Goal: Task Accomplishment & Management: Manage account settings

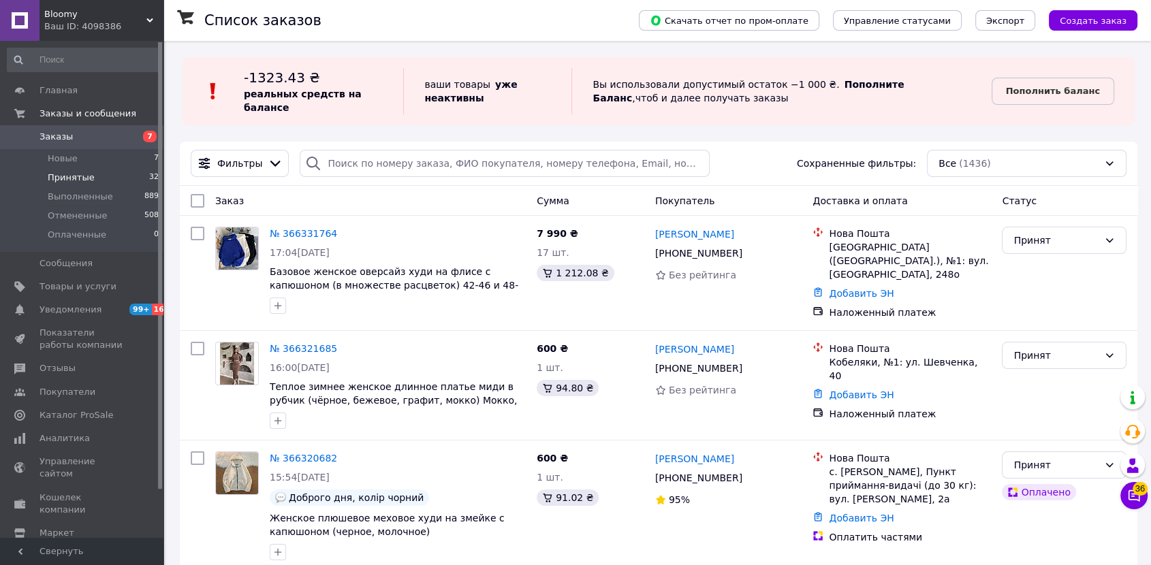
click at [97, 180] on li "Принятые 32" at bounding box center [83, 177] width 167 height 19
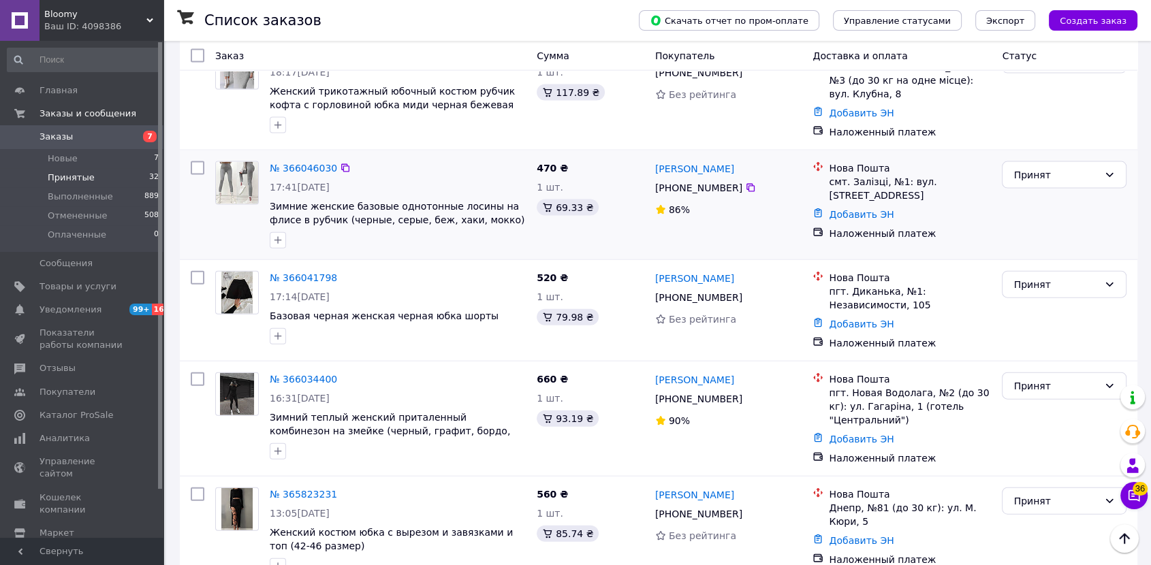
scroll to position [2975, 0]
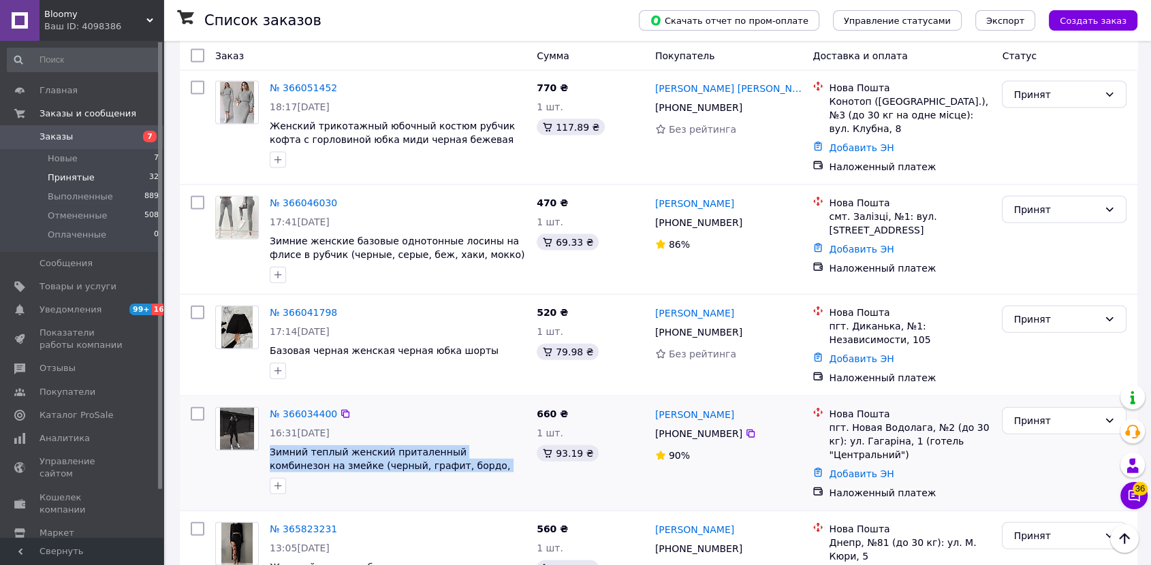
copy span "Зимний теплый женский приталенный комбинезон на змейке (черный, графит, бордо, …"
drag, startPoint x: 268, startPoint y: 298, endPoint x: 522, endPoint y: 319, distance: 254.9
click at [522, 402] on div "№ 366034400 16:31, 10.10.2025 Зимний теплый женский приталенный комбинезон на з…" at bounding box center [397, 451] width 267 height 98
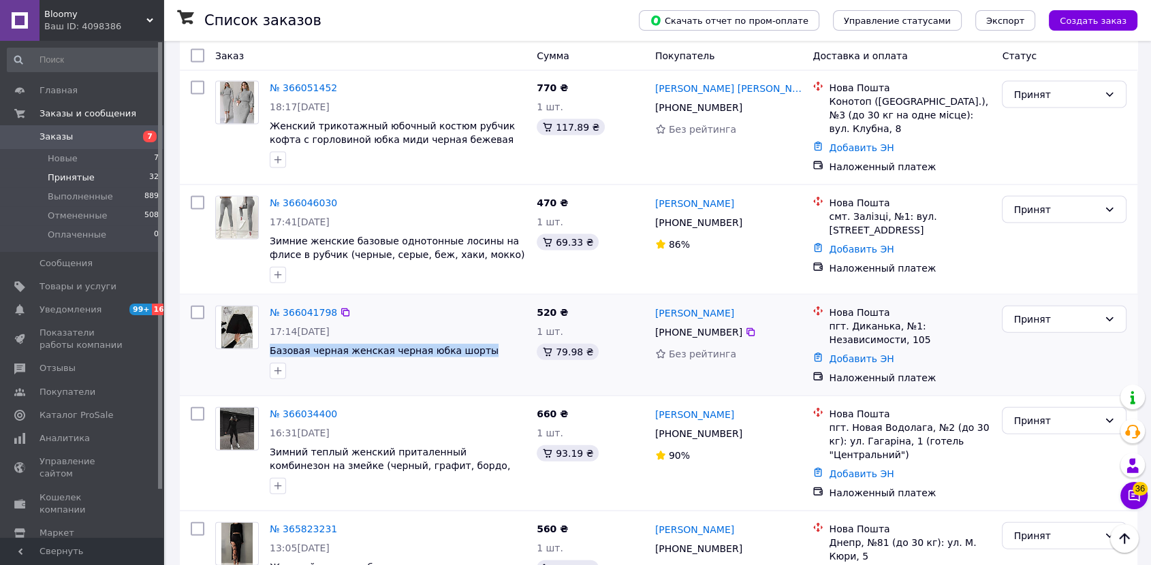
copy span "Базовая черная женская черная юбка шорты"
drag, startPoint x: 483, startPoint y: 205, endPoint x: 269, endPoint y: 208, distance: 213.9
click at [270, 344] on span "Базовая черная женская черная юбка шорты" at bounding box center [398, 351] width 256 height 14
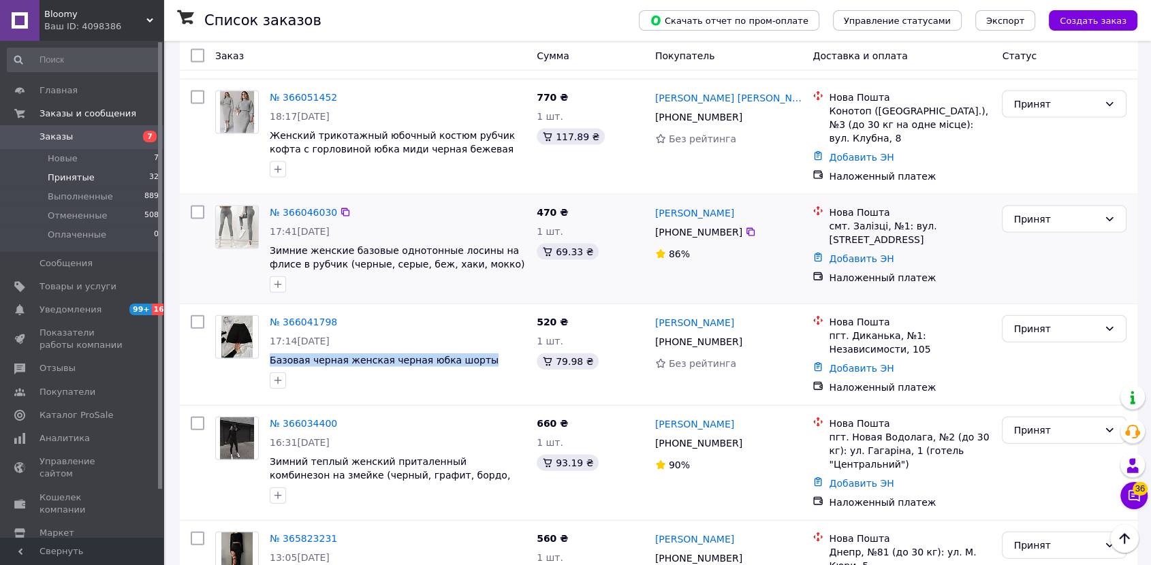
scroll to position [2824, 0]
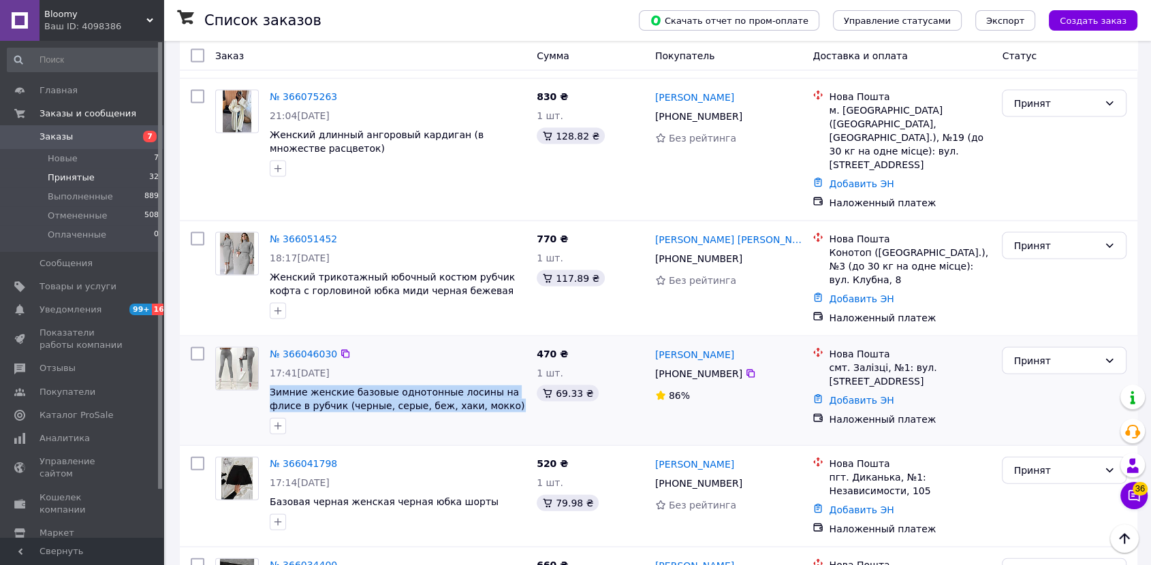
copy span "Зимние женские базовые однотонные лосины на флисе в рубчик (черные, серые, беж,…"
drag, startPoint x: 264, startPoint y: 237, endPoint x: 525, endPoint y: 260, distance: 262.5
click at [525, 342] on div "№ 366046030 17:41, 10.10.2025 Зимние женские базовые однотонные лосины на флисе…" at bounding box center [397, 391] width 267 height 98
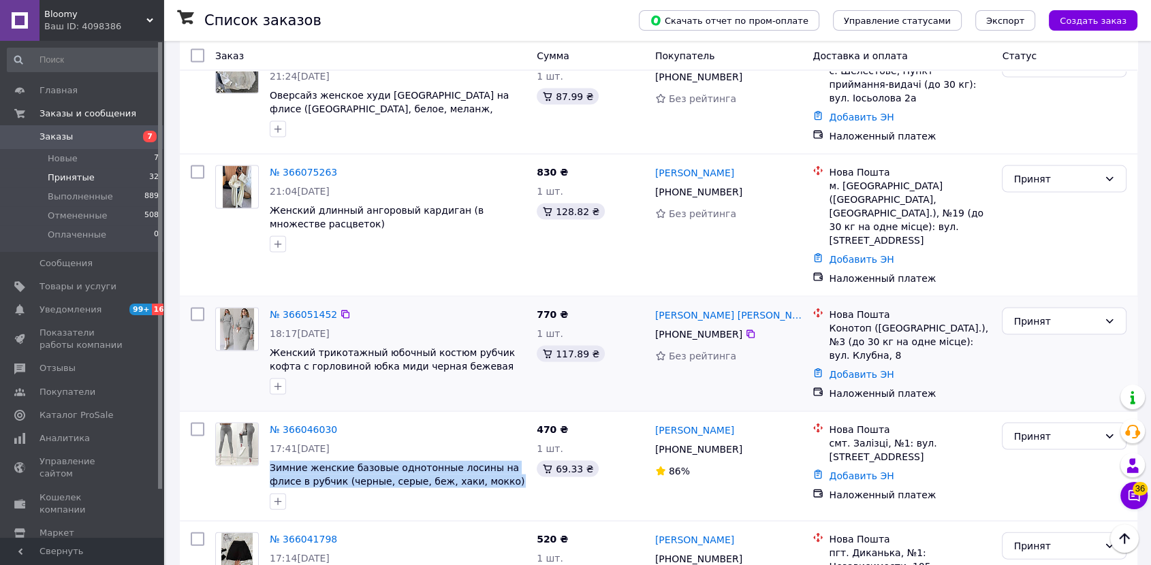
scroll to position [2672, 0]
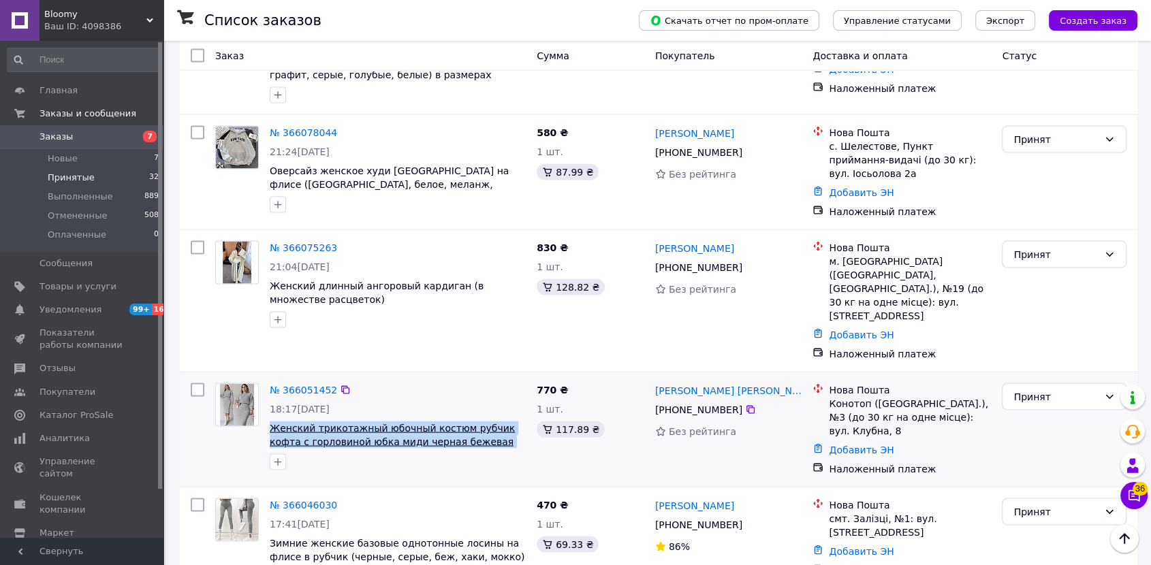
copy span "Женский трикотажный юбочный костюм рубчик кофта с горловиной юбка миди черная б…"
drag, startPoint x: 266, startPoint y: 277, endPoint x: 501, endPoint y: 302, distance: 236.3
click at [501, 378] on div "№ 366051452 18:17, 10.10.2025 Женский трикотажный юбочный костюм рубчик кофта с…" at bounding box center [397, 427] width 267 height 98
copy span "Женский трикотажный юбочный костюм рубчик кофта с горловиной юбка миди черная б…"
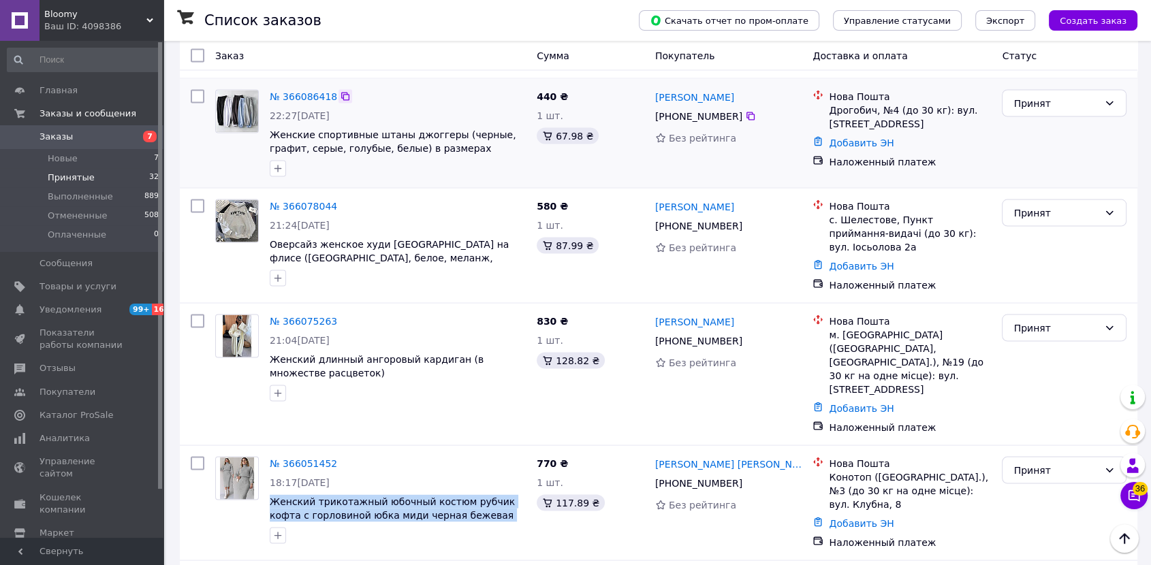
scroll to position [2446, 0]
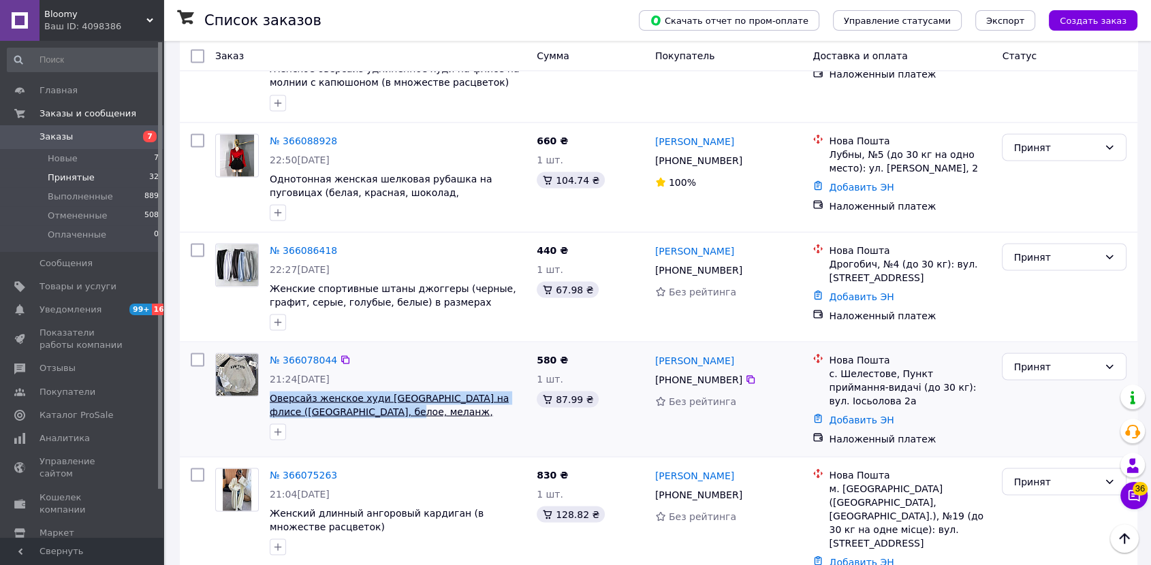
copy span "Оверсайз женское худи Нью-Йорк на флисе (черное, белое, меланж, барби)"
drag, startPoint x: 267, startPoint y: 279, endPoint x: 373, endPoint y: 306, distance: 108.9
click at [373, 347] on div "№ 366078044 21:24, 10.10.2025 Оверсайз женское худи Нью-Йорк на флисе (черное, …" at bounding box center [397, 396] width 267 height 98
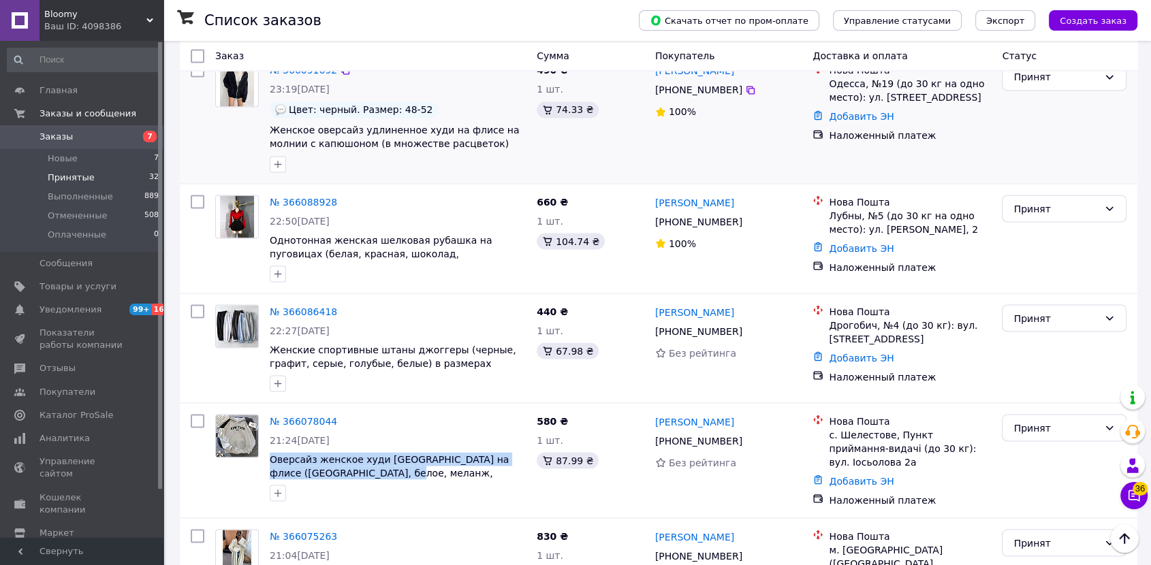
scroll to position [2294, 0]
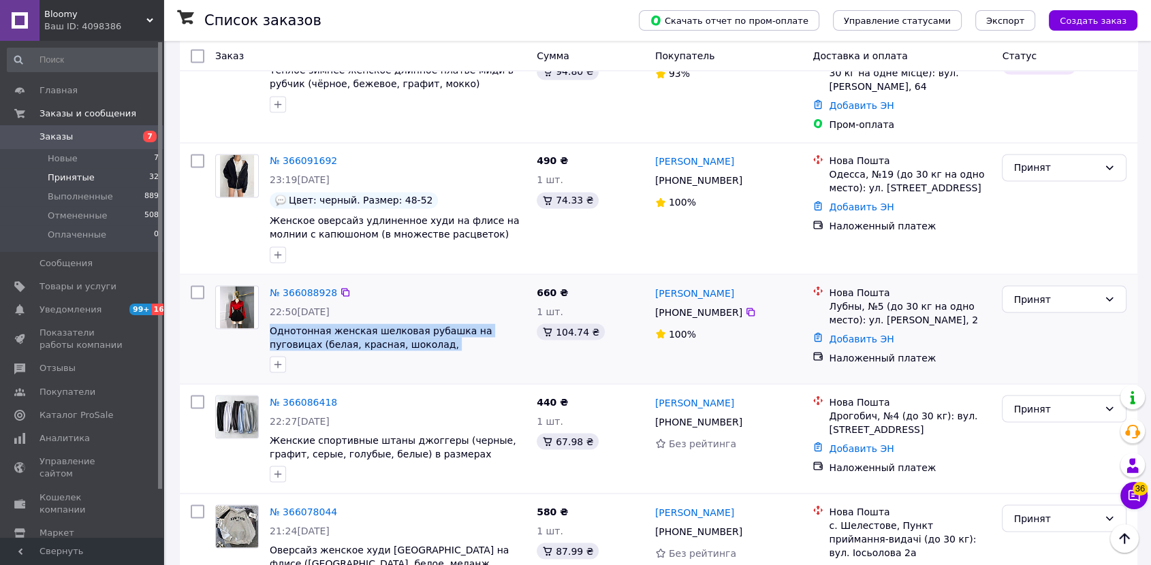
copy span "Однотонная женская шелковая рубашка на пуговицах (белая, красная, шоколад, изум…"
drag, startPoint x: 266, startPoint y: 215, endPoint x: 516, endPoint y: 238, distance: 251.0
click at [516, 280] on div "№ 366088928 22:50, 10.10.2025 Однотонная женская шелковая рубашка на пуговицах …" at bounding box center [397, 329] width 267 height 98
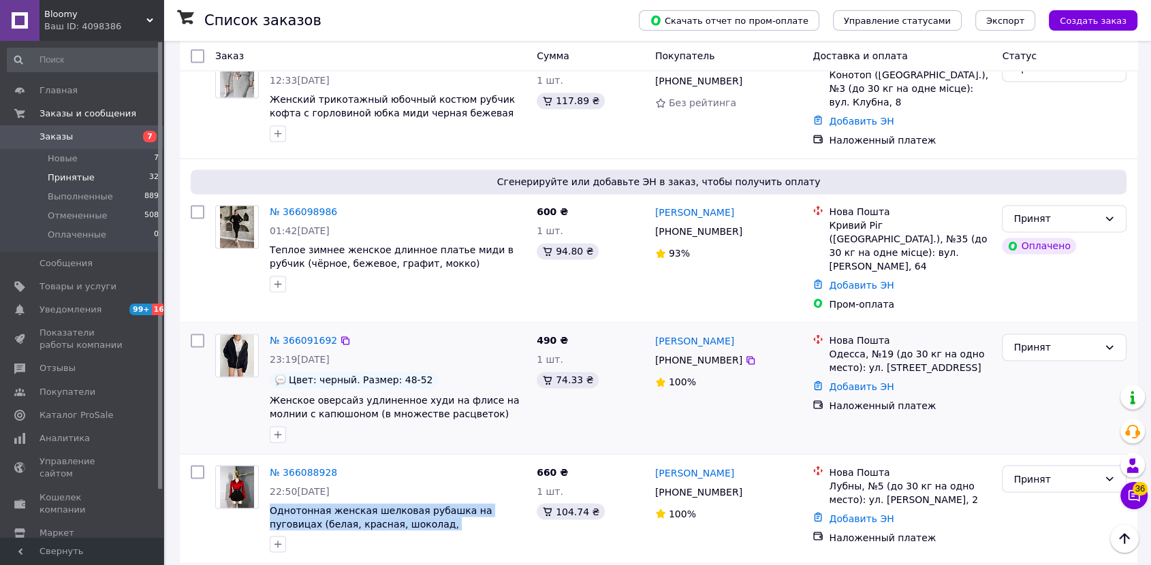
scroll to position [1991, 0]
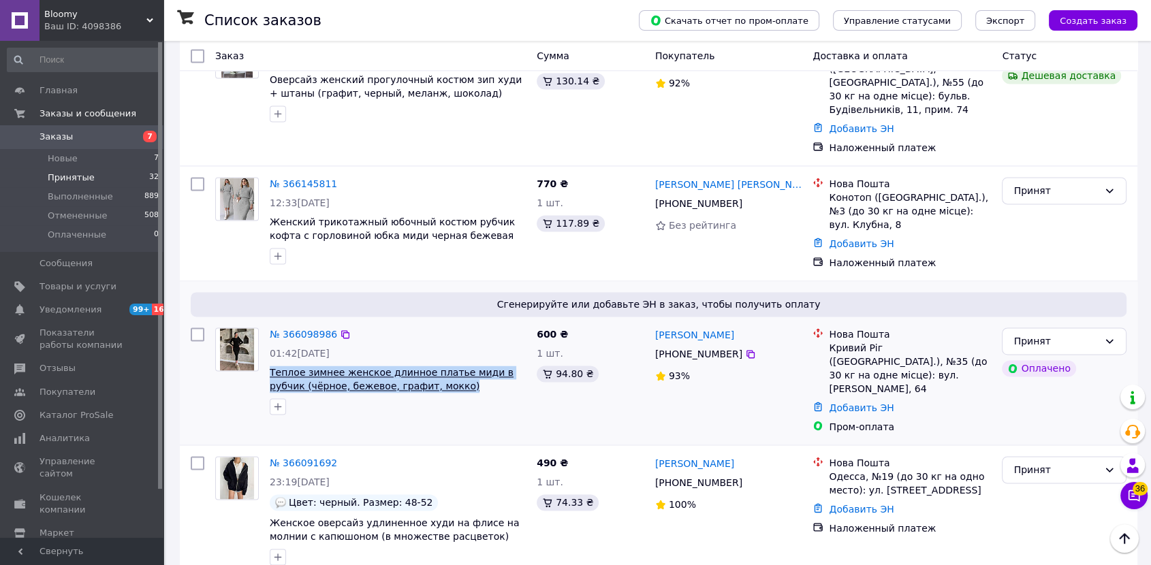
copy span "Теплое зимнее женское длинное платье миди в рубчик (чёрное, бежевое, графит, мо…"
drag, startPoint x: 428, startPoint y: 288, endPoint x: 271, endPoint y: 275, distance: 157.9
click at [271, 366] on span "Теплое зимнее женское длинное платье миди в рубчик (чёрное, бежевое, графит, мо…" at bounding box center [398, 379] width 256 height 27
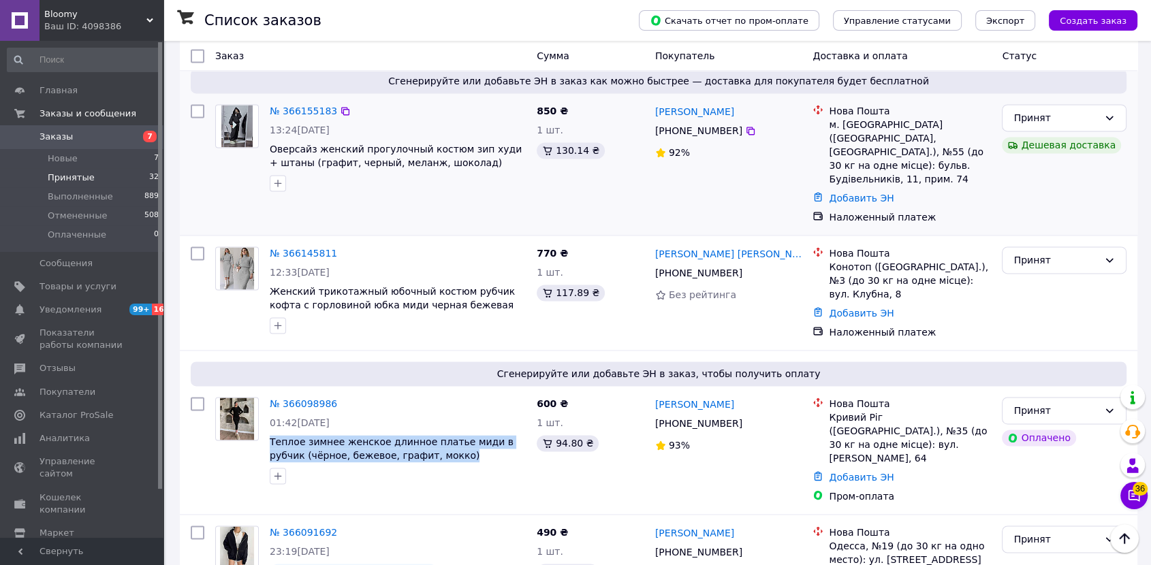
scroll to position [1840, 0]
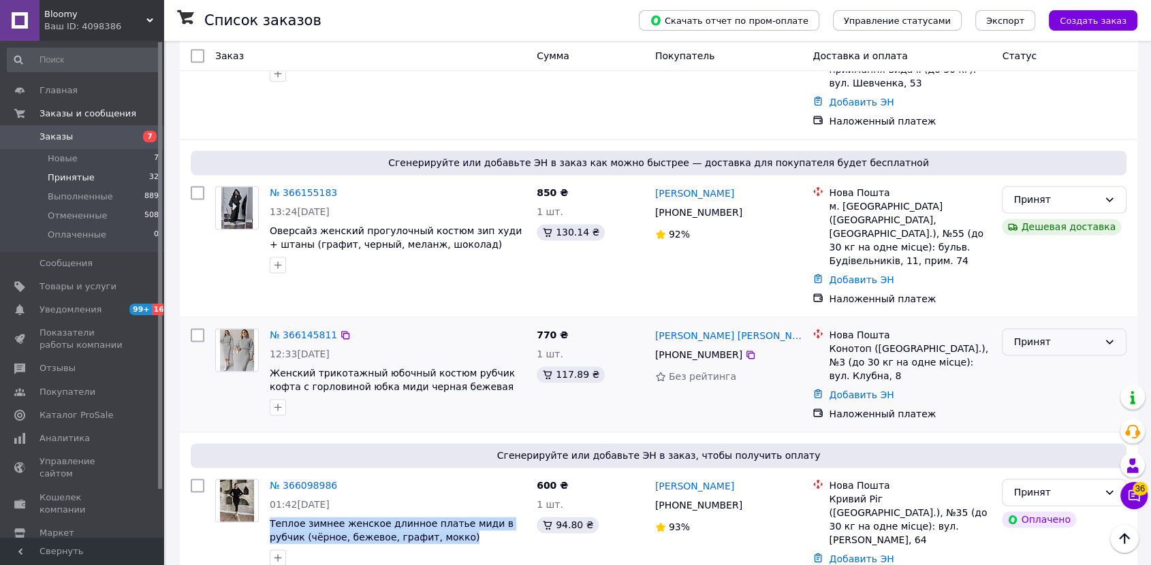
click at [1064, 334] on div "Принят" at bounding box center [1055, 341] width 85 height 15
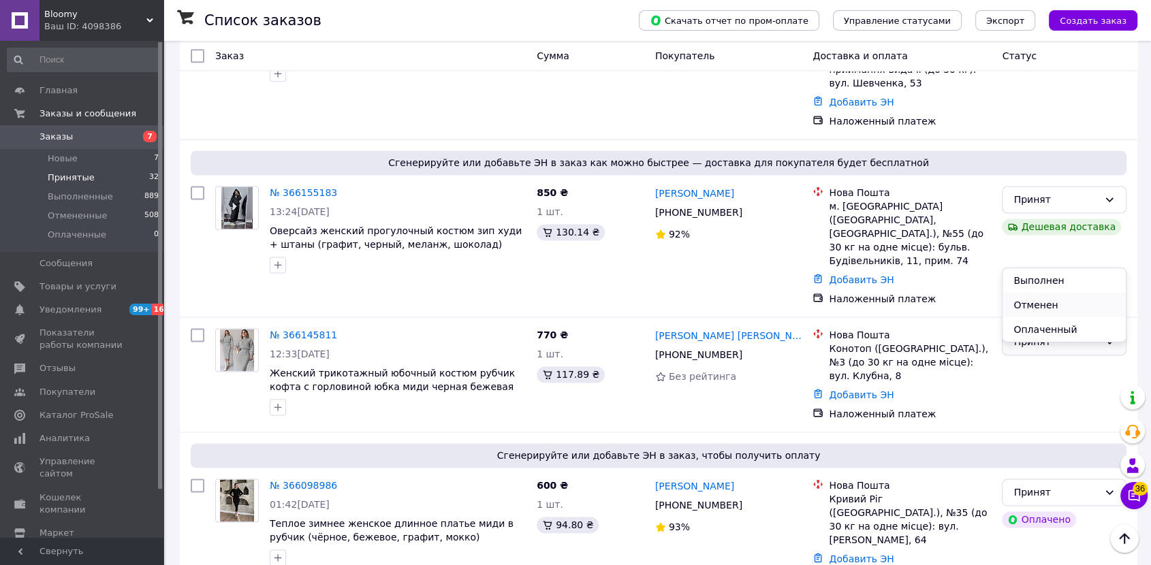
click at [1048, 303] on li "Отменен" at bounding box center [1064, 305] width 123 height 25
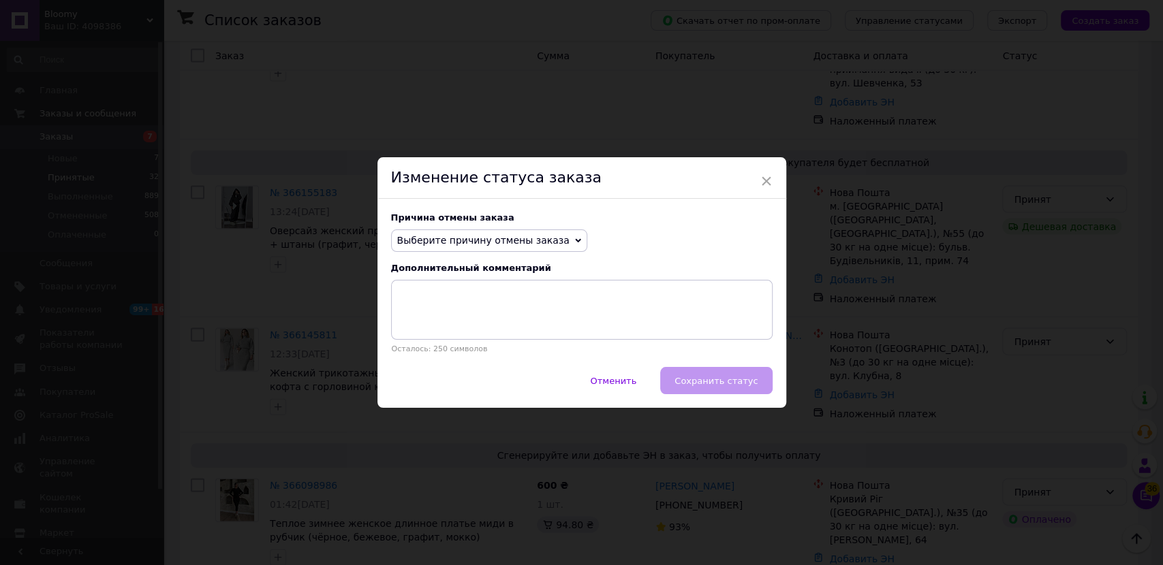
click at [445, 253] on div "Причина отмены заказа Выберите причину отмены заказа Нет в наличии Нет разновид…" at bounding box center [581, 283] width 409 height 169
click at [463, 250] on span "Выберите причину отмены заказа" at bounding box center [489, 241] width 196 height 23
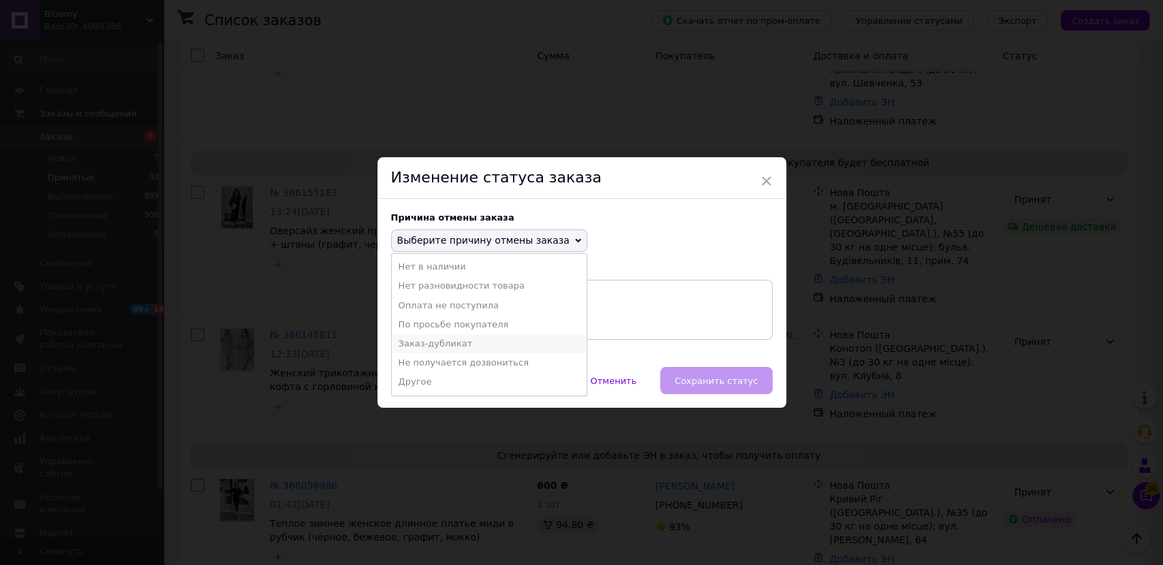
click at [450, 347] on li "Заказ-дубликат" at bounding box center [489, 343] width 195 height 19
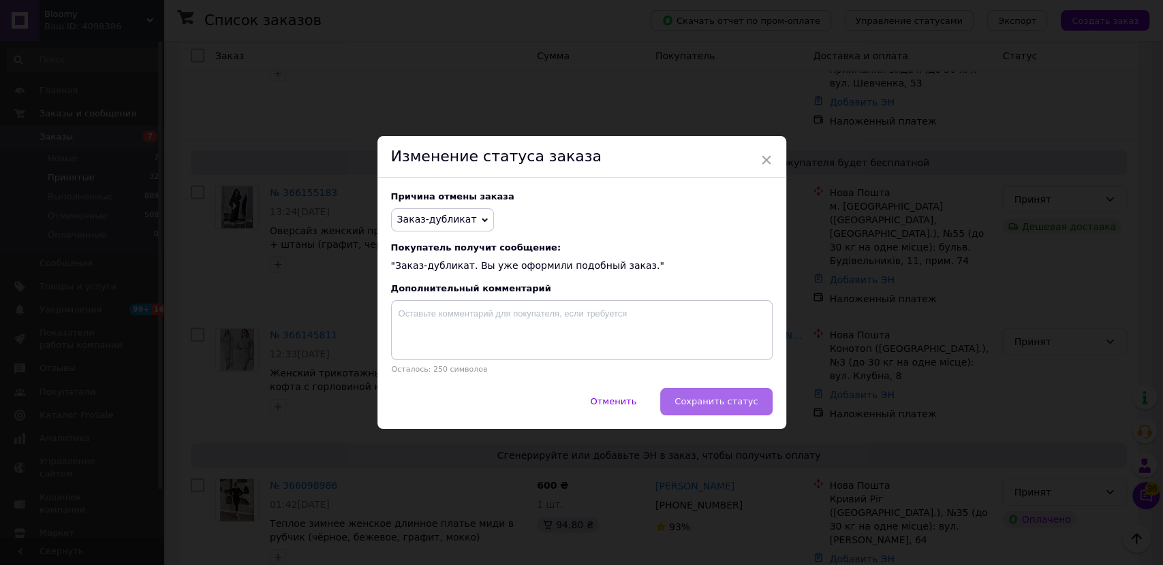
click at [730, 402] on span "Сохранить статус" at bounding box center [715, 401] width 83 height 10
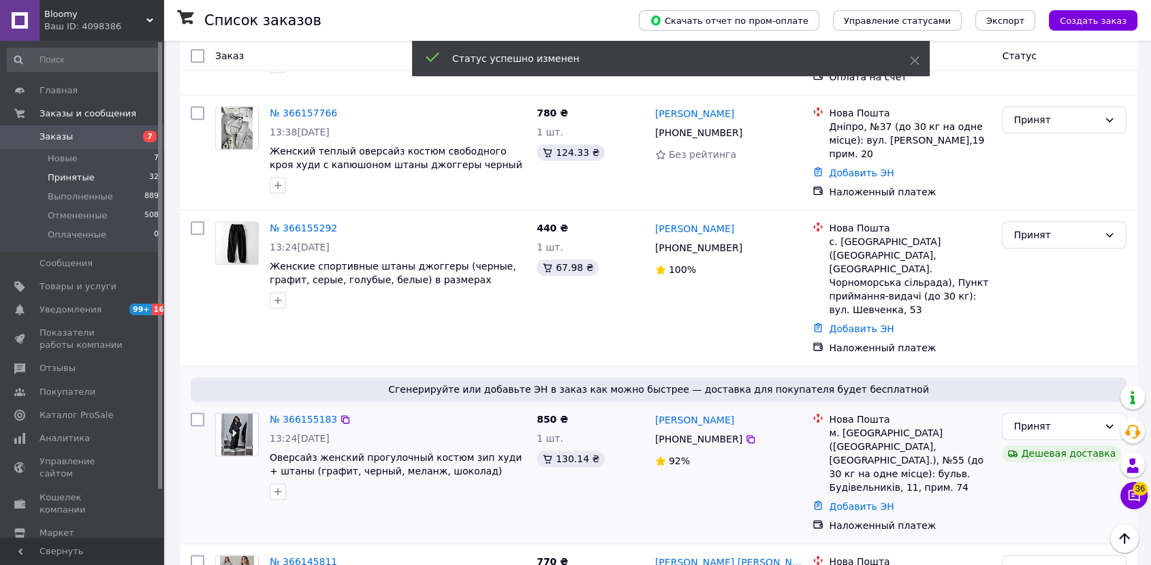
scroll to position [1613, 0]
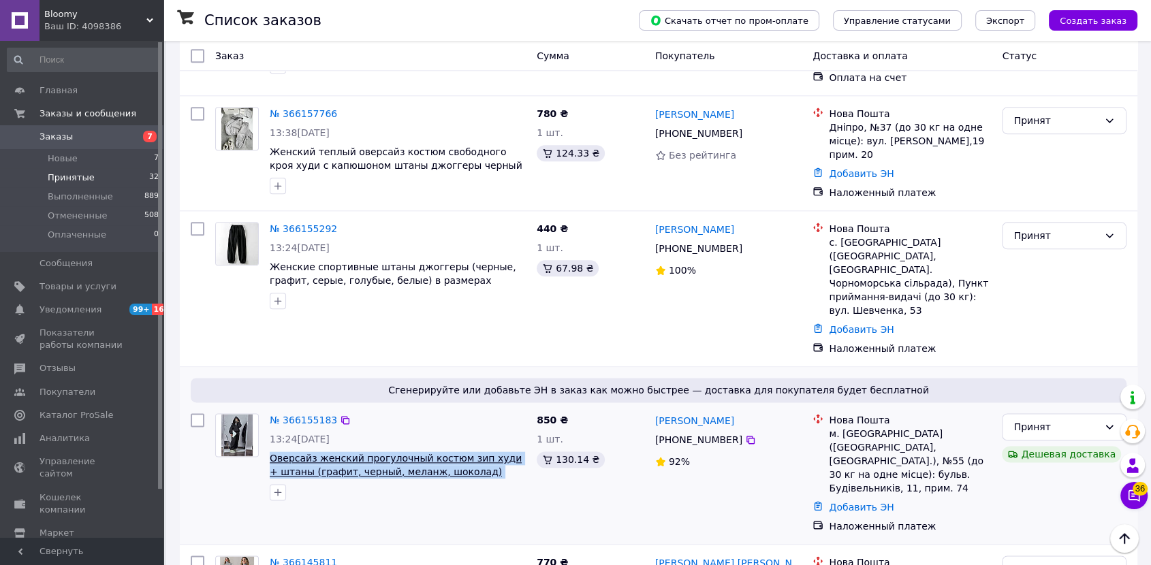
copy span "Оверсайз женский прогулочный костюм зип худи + штаны (графит, черный, меланж, ш…"
drag, startPoint x: 269, startPoint y: 370, endPoint x: 459, endPoint y: 392, distance: 191.3
click at [459, 408] on div "№ 366155183 13:24, 11.10.2025 Оверсайз женский прогулочный костюм зип худи + шт…" at bounding box center [397, 457] width 267 height 98
click at [334, 367] on div "Сгенерируйте или добавьте ЭН в заказ как можно быстрее — доставка для покупател…" at bounding box center [659, 455] width 958 height 177
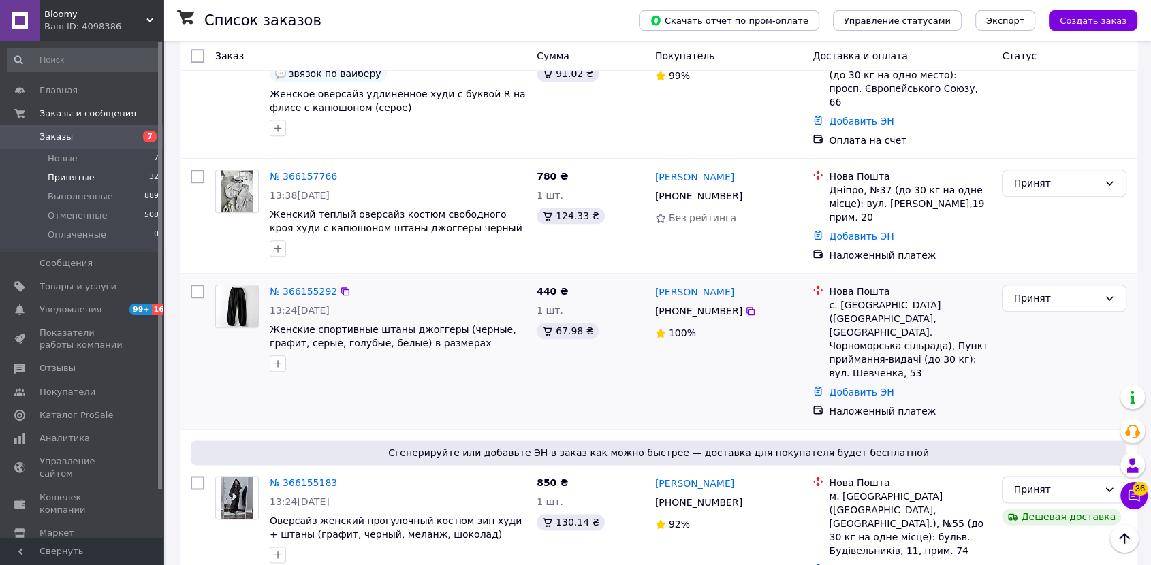
scroll to position [1462, 0]
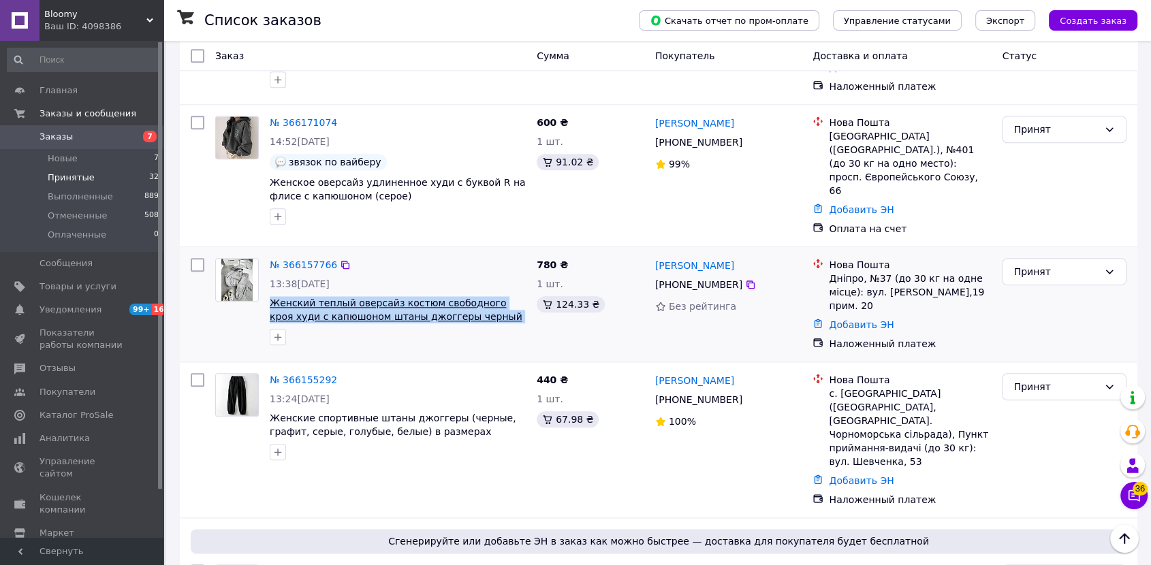
copy span "Женский теплый оверсайз костюм свободного кроя худи с капюшоном штаны джоггеры …"
drag, startPoint x: 266, startPoint y: 244, endPoint x: 523, endPoint y: 271, distance: 258.2
click at [523, 271] on div "№ 366157766 13:38, 11.10.2025 Женский теплый оверсайз костюм свободного кроя ху…" at bounding box center [397, 302] width 267 height 98
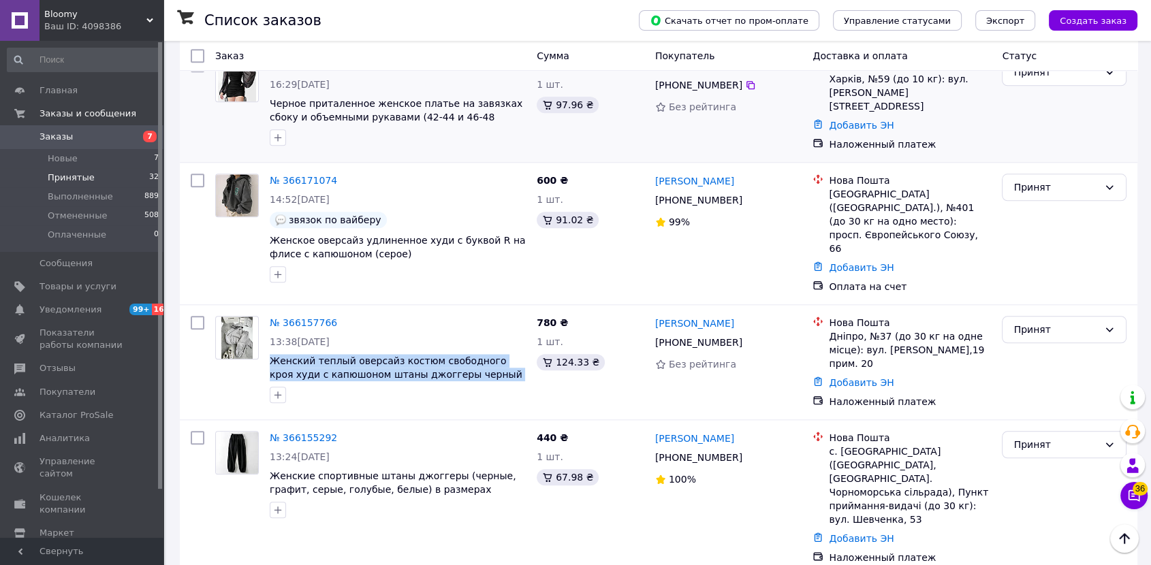
scroll to position [1310, 0]
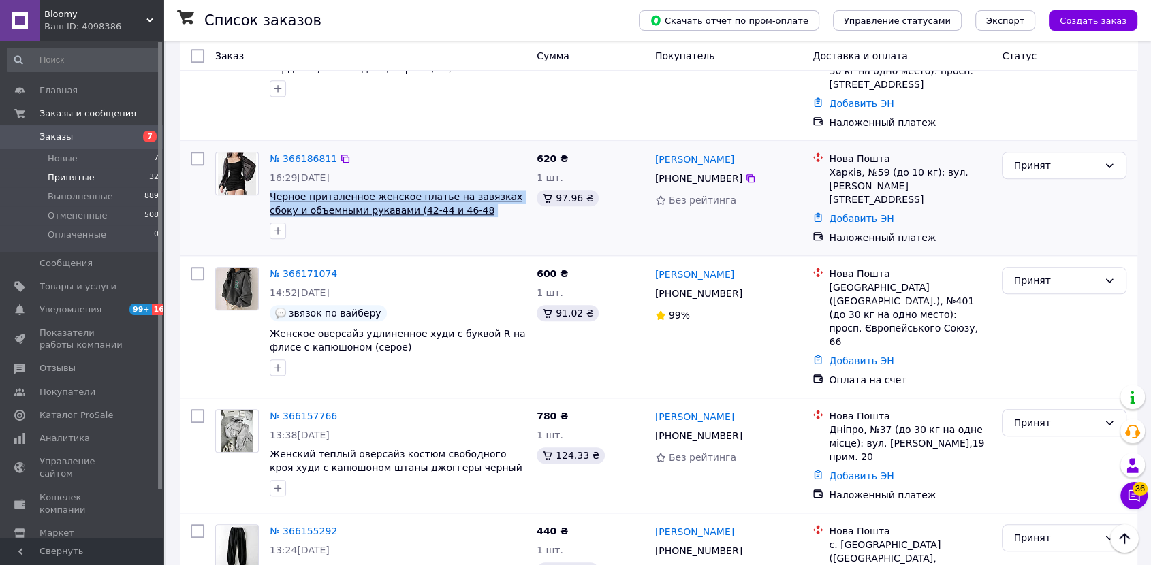
drag, startPoint x: 268, startPoint y: 154, endPoint x: 477, endPoint y: 174, distance: 210.1
click at [477, 174] on div "№ 366186811 16:29, 11.10.2025 Черное приталенное женское платье на завязках сбо…" at bounding box center [397, 195] width 267 height 98
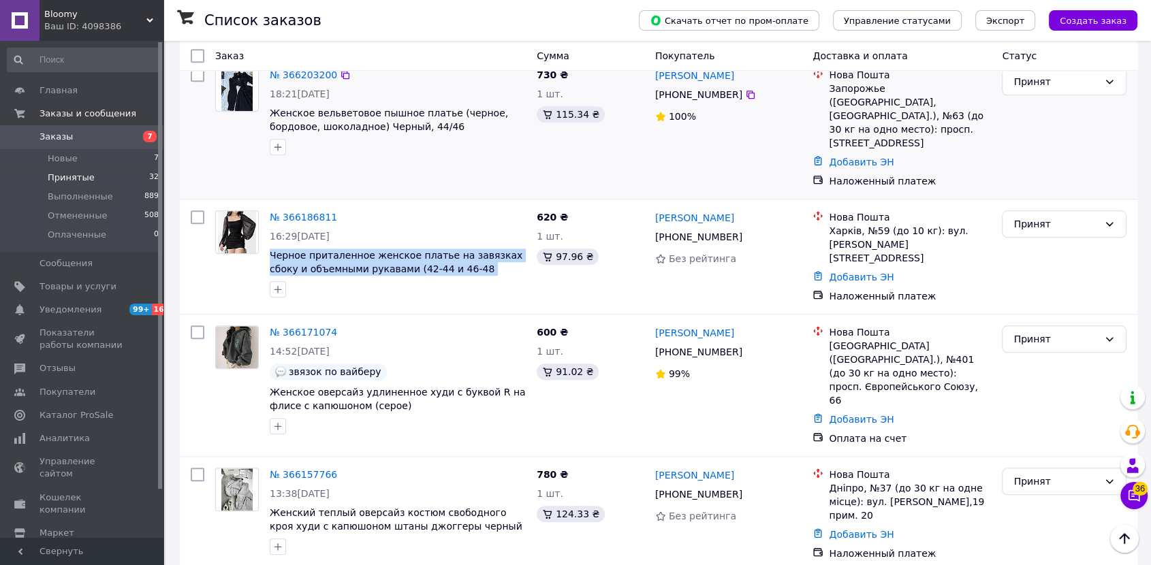
scroll to position [1235, 0]
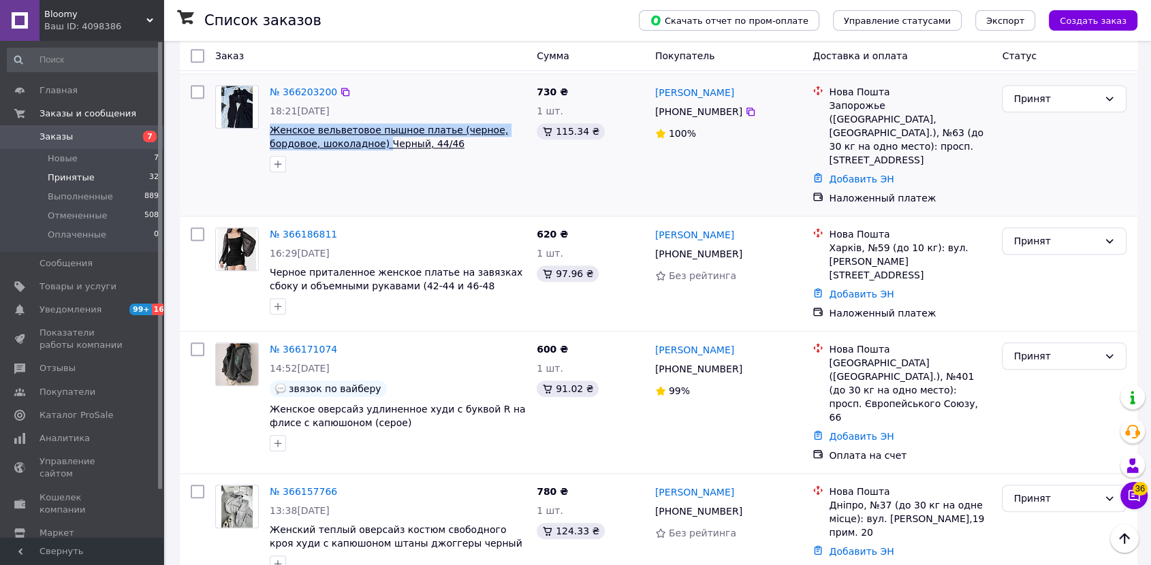
drag, startPoint x: 268, startPoint y: 103, endPoint x: 328, endPoint y: 127, distance: 65.1
click at [328, 127] on div "№ 366203200 18:21, 11.10.2025 Женское вельветовое пышное платье (черное, бордов…" at bounding box center [397, 129] width 267 height 98
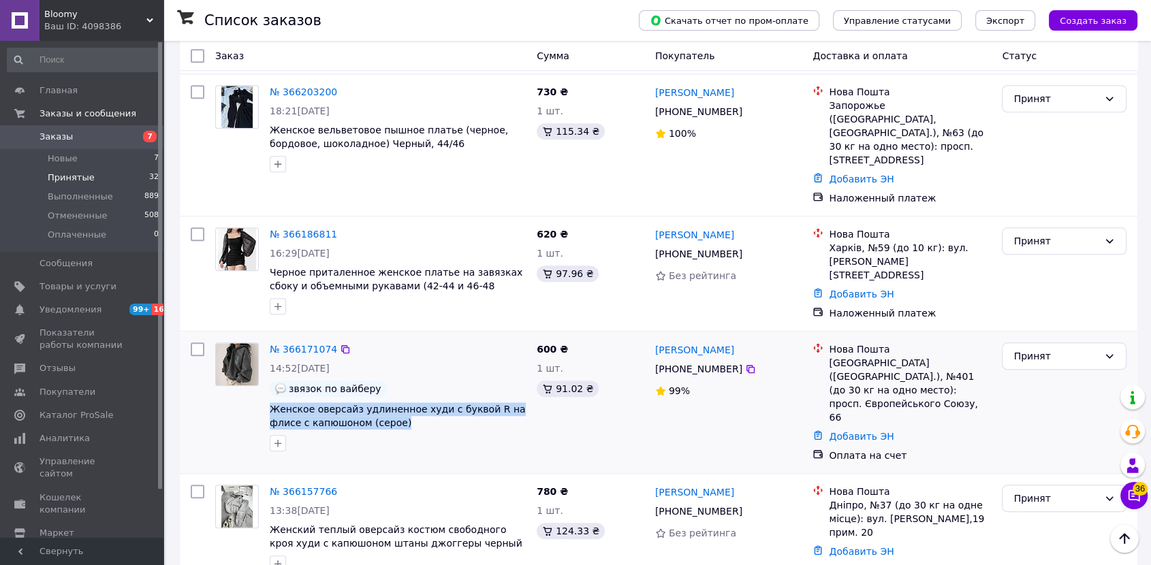
drag, startPoint x: 339, startPoint y: 375, endPoint x: 397, endPoint y: 392, distance: 60.2
click at [397, 392] on div "№ 366171074 14:52, 11.10.2025 звязок по вайберу Женское оверсайз удлиненное худ…" at bounding box center [397, 397] width 267 height 120
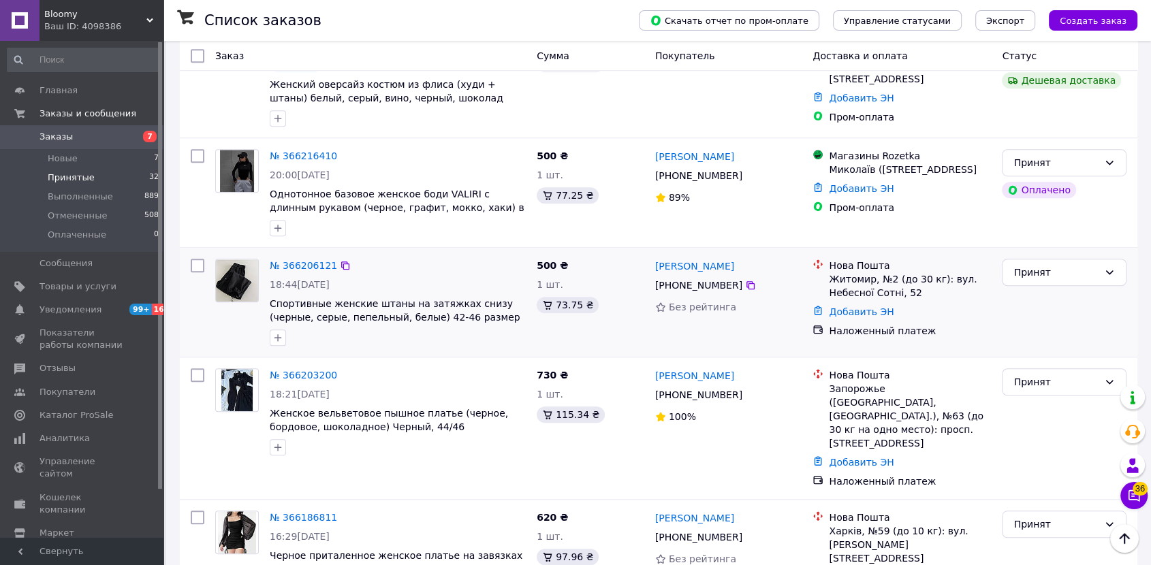
scroll to position [932, 0]
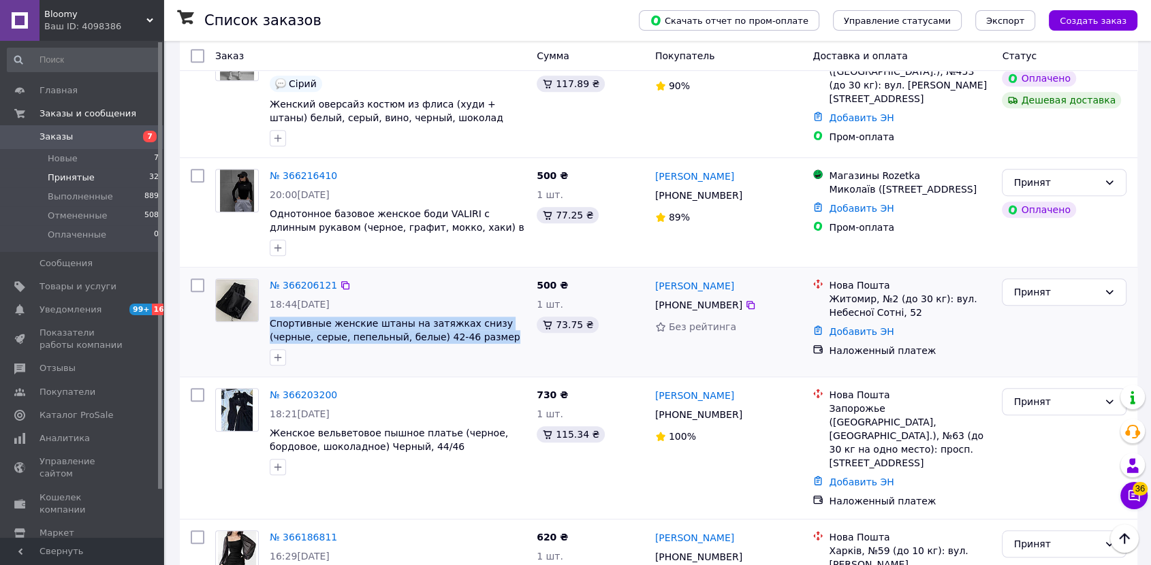
drag, startPoint x: 268, startPoint y: 296, endPoint x: 457, endPoint y: 319, distance: 190.8
click at [457, 319] on div "№ 366206121 18:44, 11.10.2025 Спортивные женские штаны на затяжках снизу (черны…" at bounding box center [397, 322] width 267 height 98
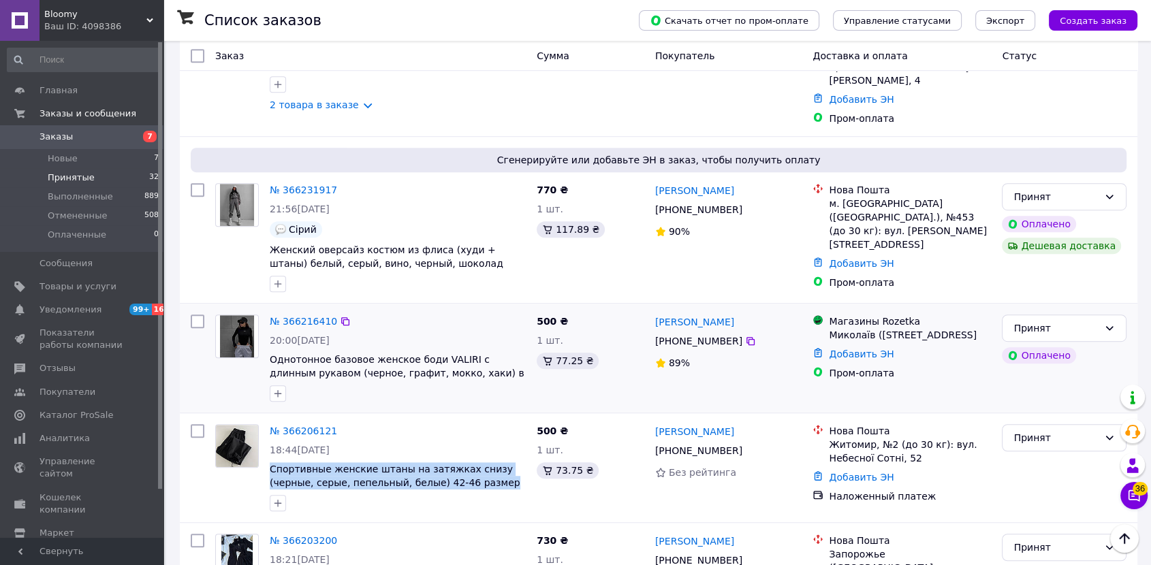
scroll to position [780, 0]
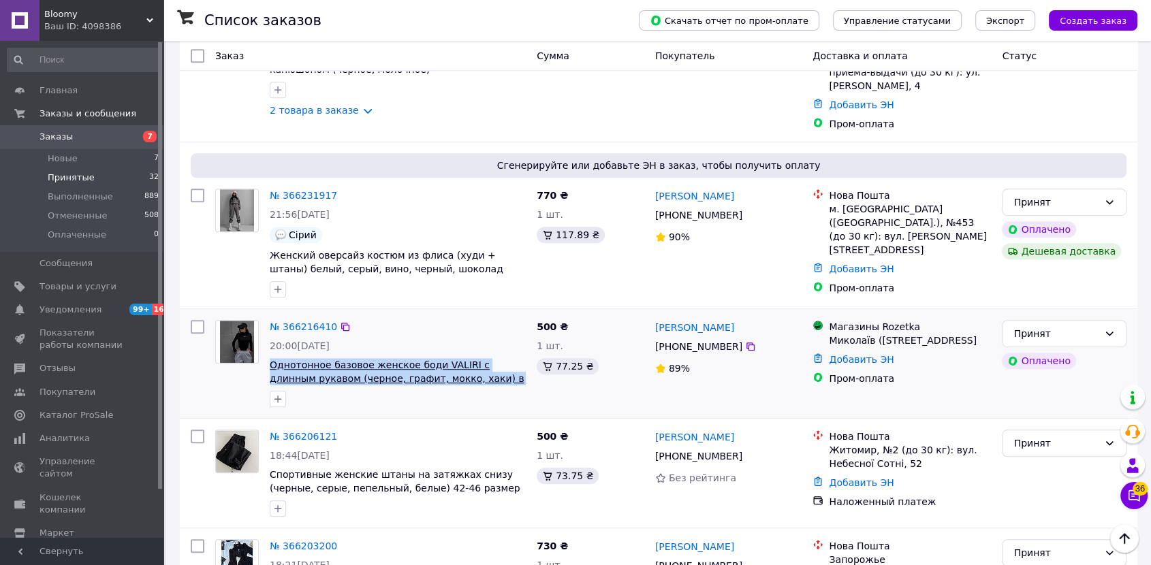
drag, startPoint x: 283, startPoint y: 342, endPoint x: 490, endPoint y: 362, distance: 207.3
click at [490, 362] on div "№ 366216410 20:00, 11.10.2025 Однотонное базовое женское боди VALIRI с длинным …" at bounding box center [397, 364] width 267 height 98
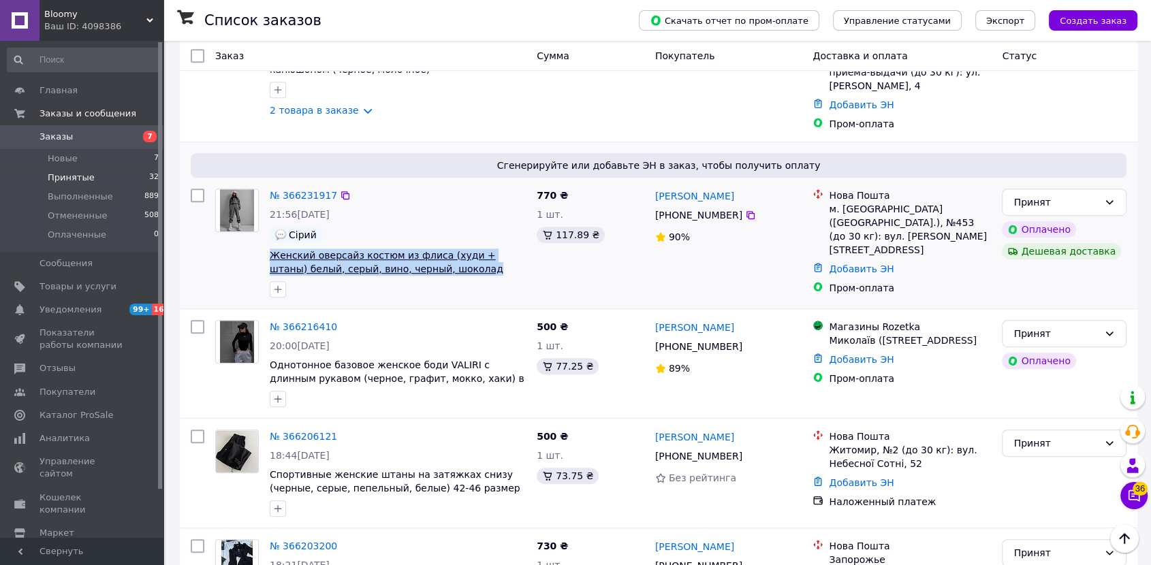
drag, startPoint x: 441, startPoint y: 253, endPoint x: 272, endPoint y: 236, distance: 170.4
click at [272, 249] on span "Женский оверсайз костюм из флиса (худи + штаны) белый, серый, вино, черный, шок…" at bounding box center [398, 262] width 256 height 27
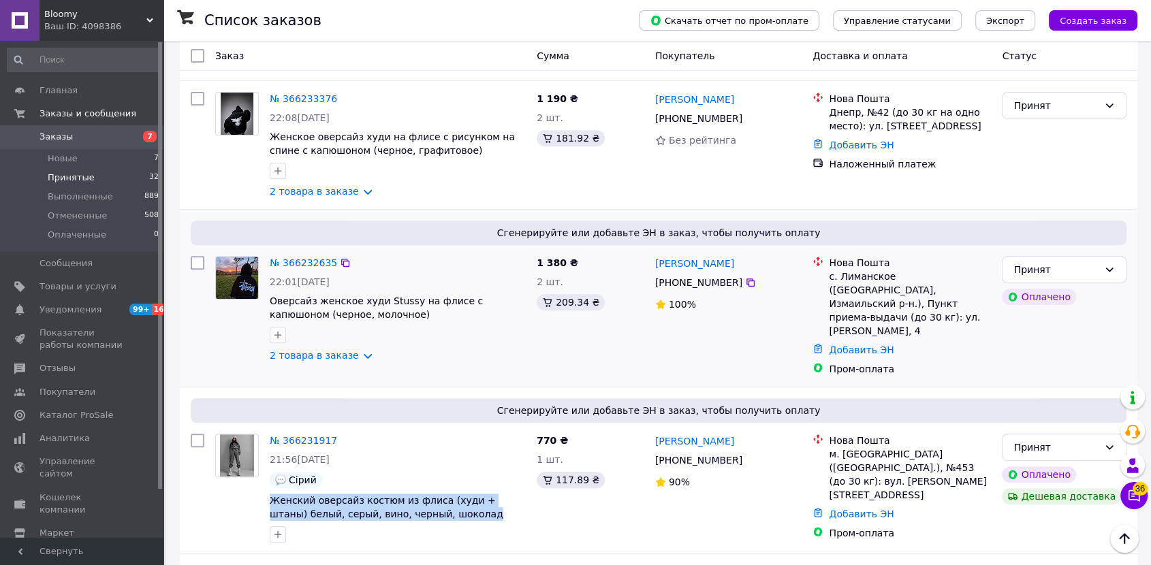
scroll to position [478, 0]
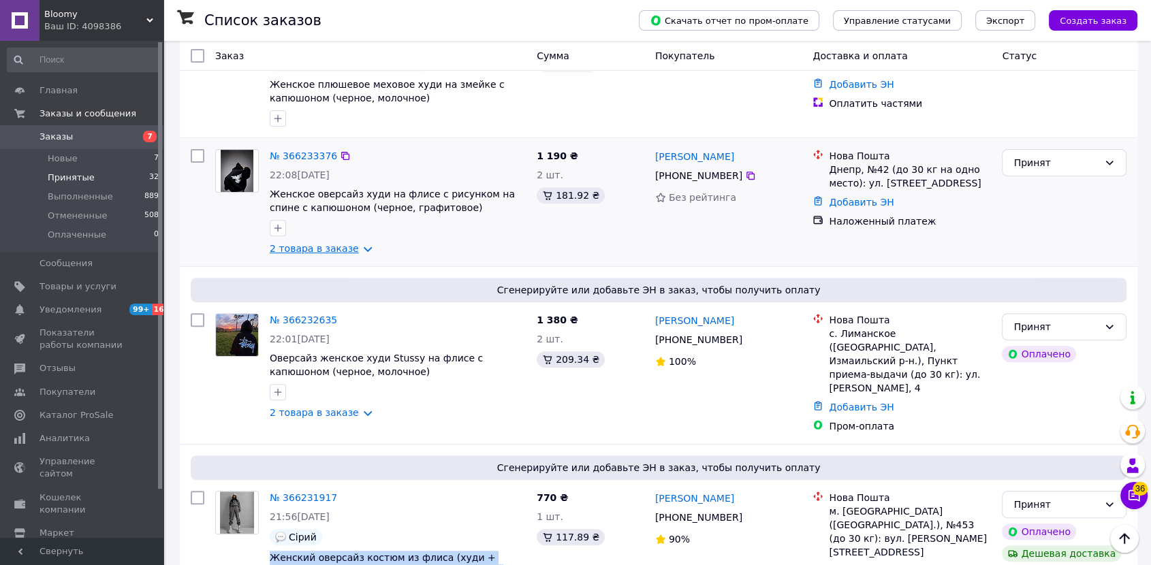
click at [302, 243] on link "2 товара в заказе" at bounding box center [314, 248] width 89 height 11
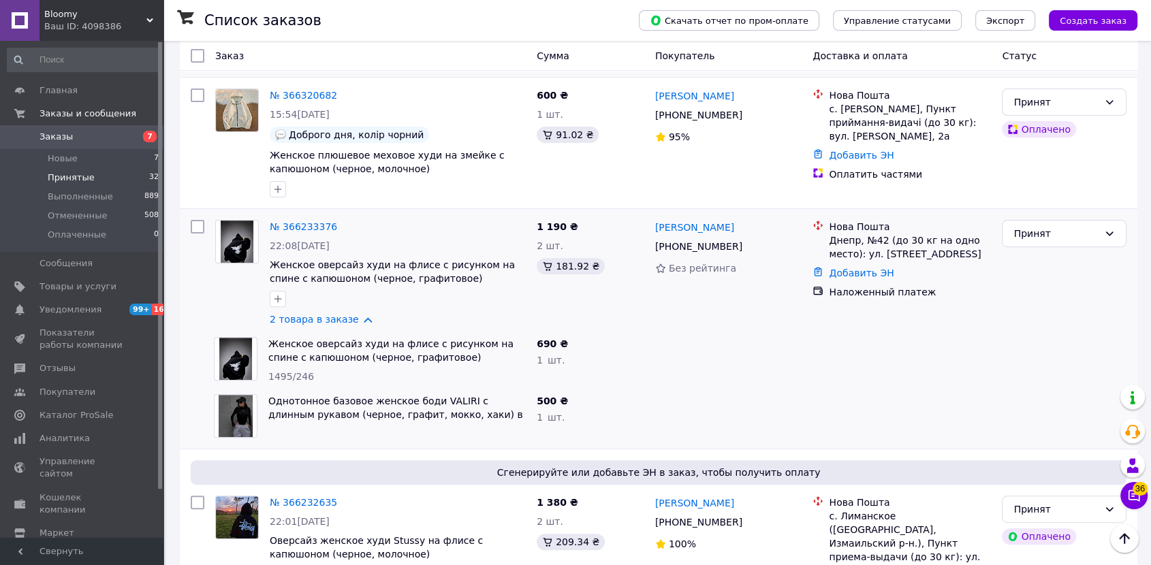
scroll to position [251, 0]
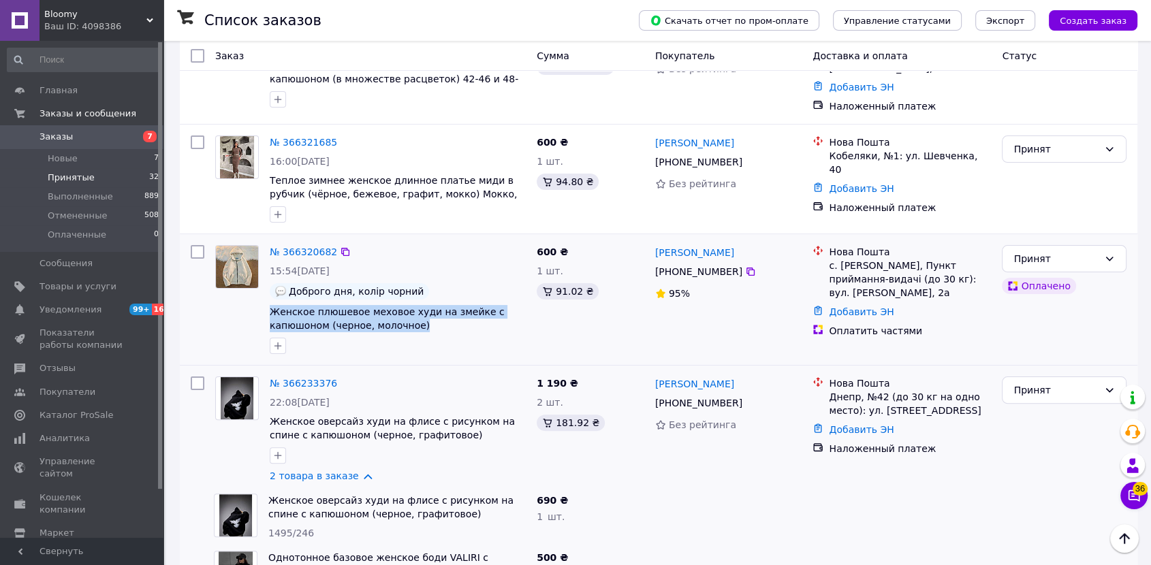
drag, startPoint x: 353, startPoint y: 311, endPoint x: 425, endPoint y: 320, distance: 72.1
click at [425, 320] on div "№ 366320682 15:54, 12.10.2025 Доброго дня, колір чорний Женское плюшевое мехово…" at bounding box center [397, 300] width 267 height 120
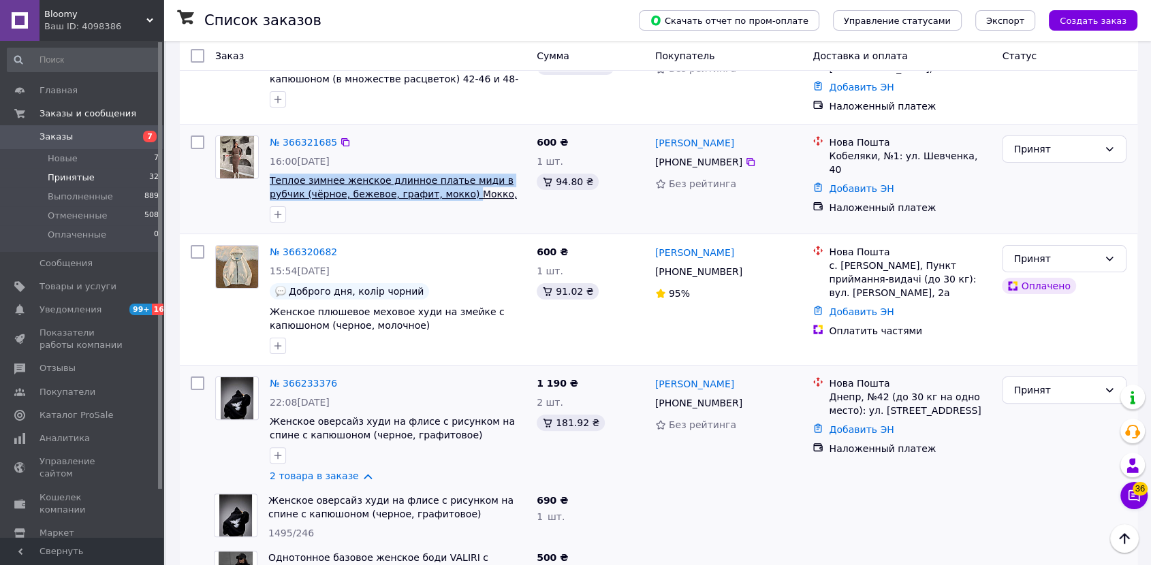
drag, startPoint x: 266, startPoint y: 167, endPoint x: 421, endPoint y: 184, distance: 155.5
click at [421, 184] on div "№ 366321685 16:00, 12.10.2025 Теплое зимнее женское длинное платье миди в рубчи…" at bounding box center [397, 179] width 267 height 98
drag, startPoint x: 306, startPoint y: 143, endPoint x: 298, endPoint y: 140, distance: 8.2
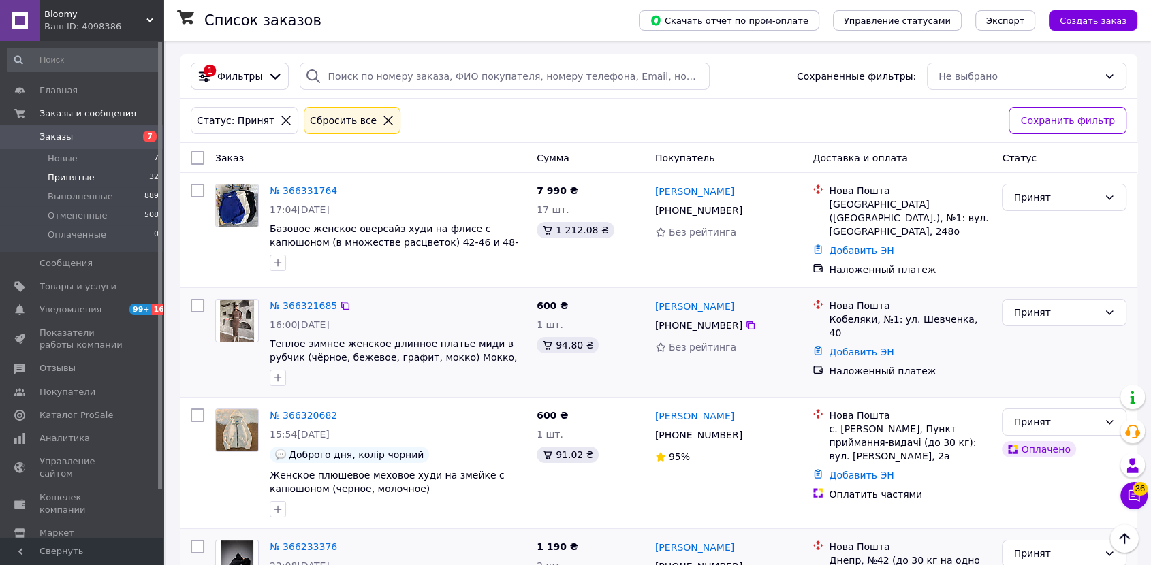
scroll to position [24, 0]
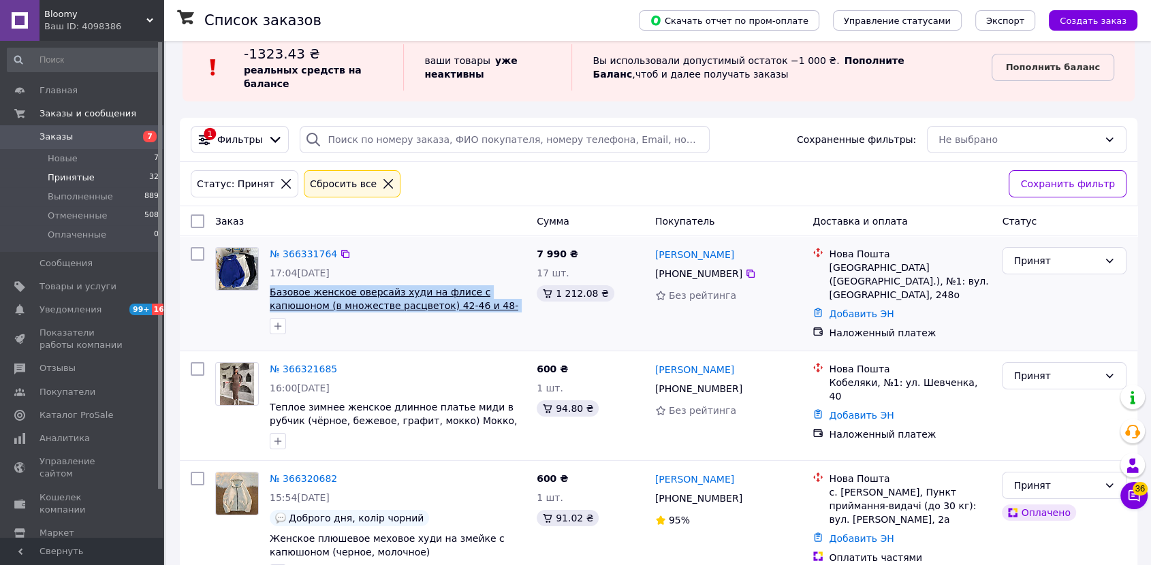
drag, startPoint x: 269, startPoint y: 280, endPoint x: 473, endPoint y: 306, distance: 205.4
click at [473, 306] on div "№ 366331764 17:04, 12.10.2025 Базовое женское оверсайз худи на флисе с капюшоно…" at bounding box center [397, 291] width 267 height 98
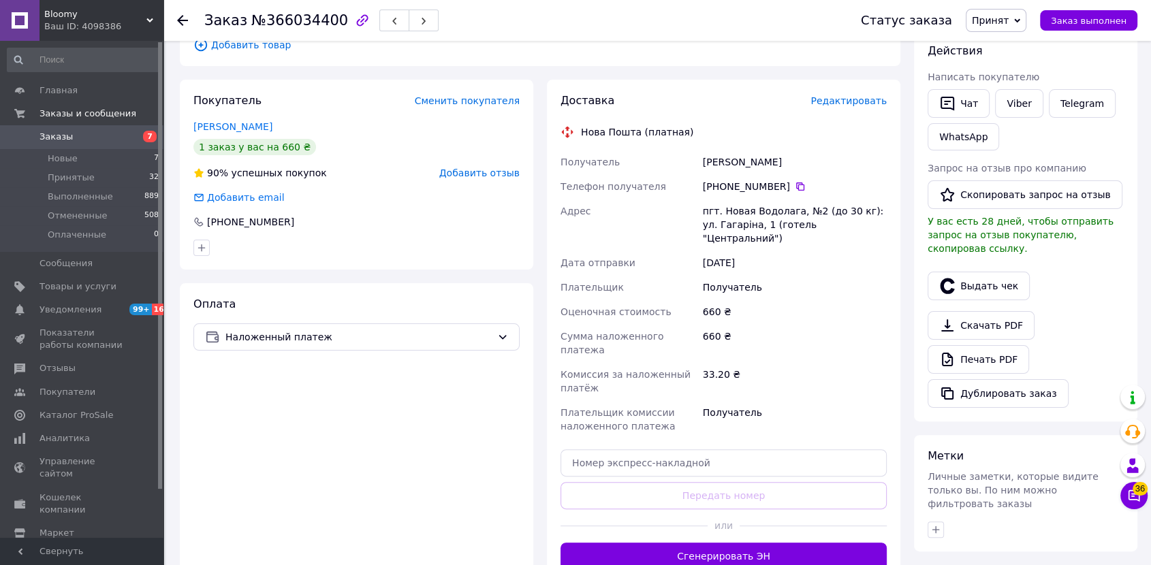
scroll to position [24, 0]
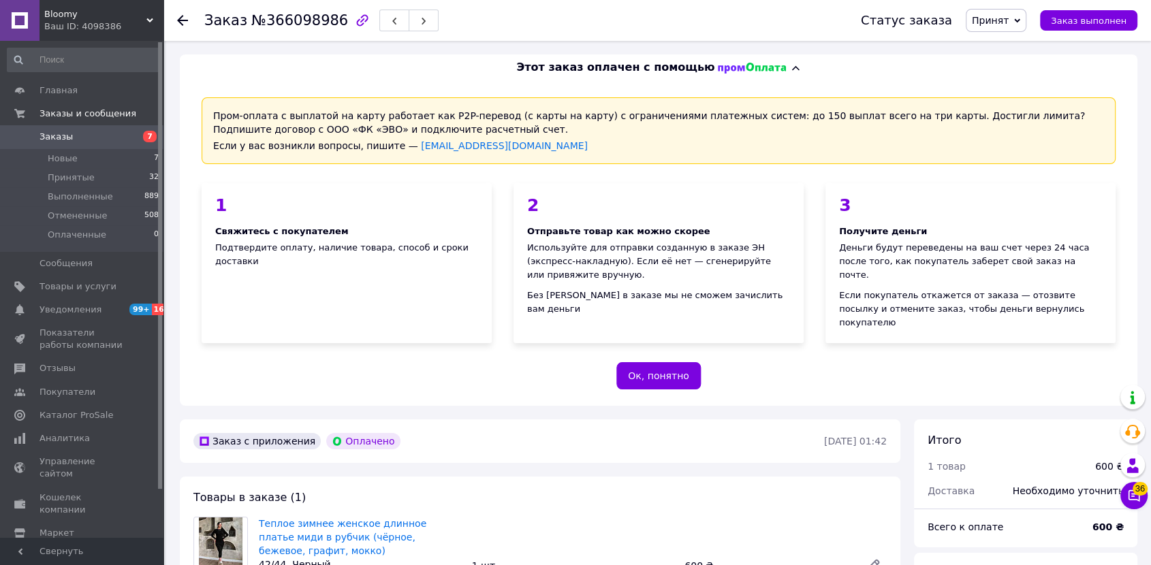
scroll to position [378, 0]
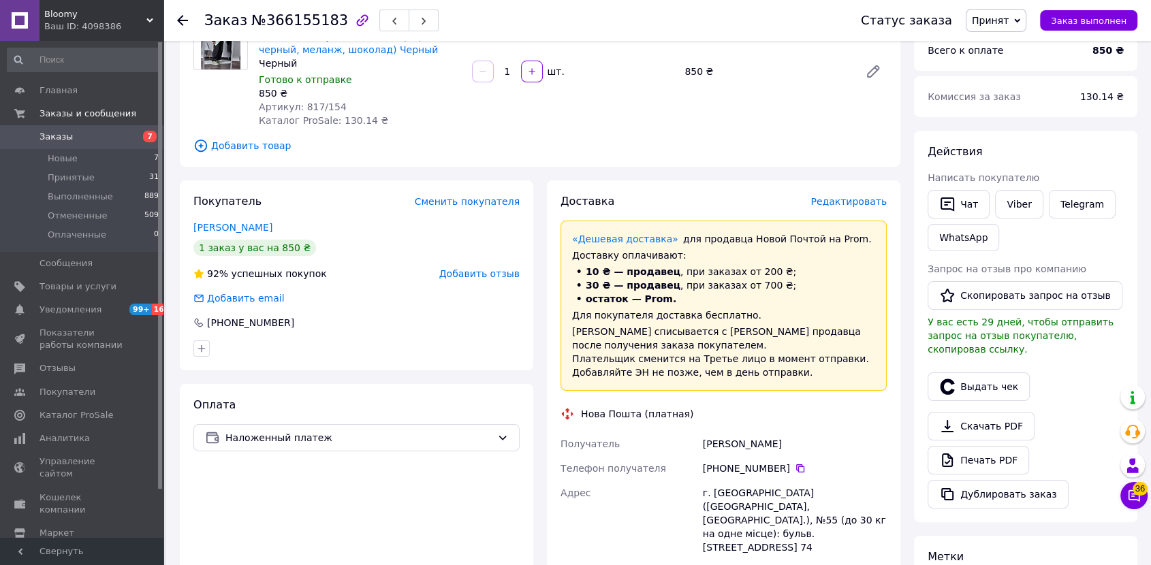
scroll to position [151, 0]
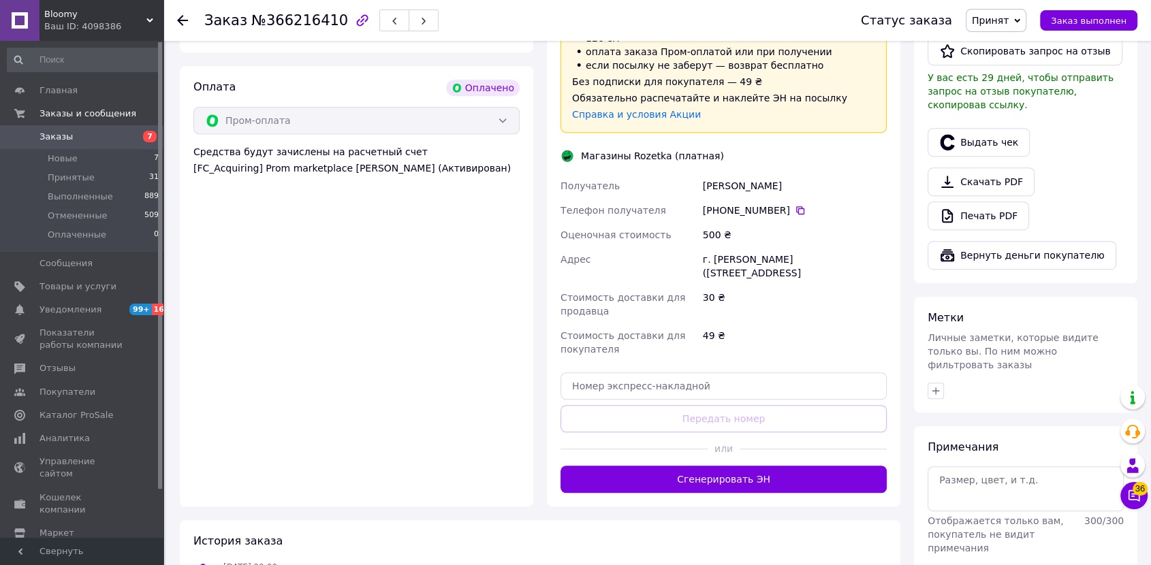
scroll to position [757, 0]
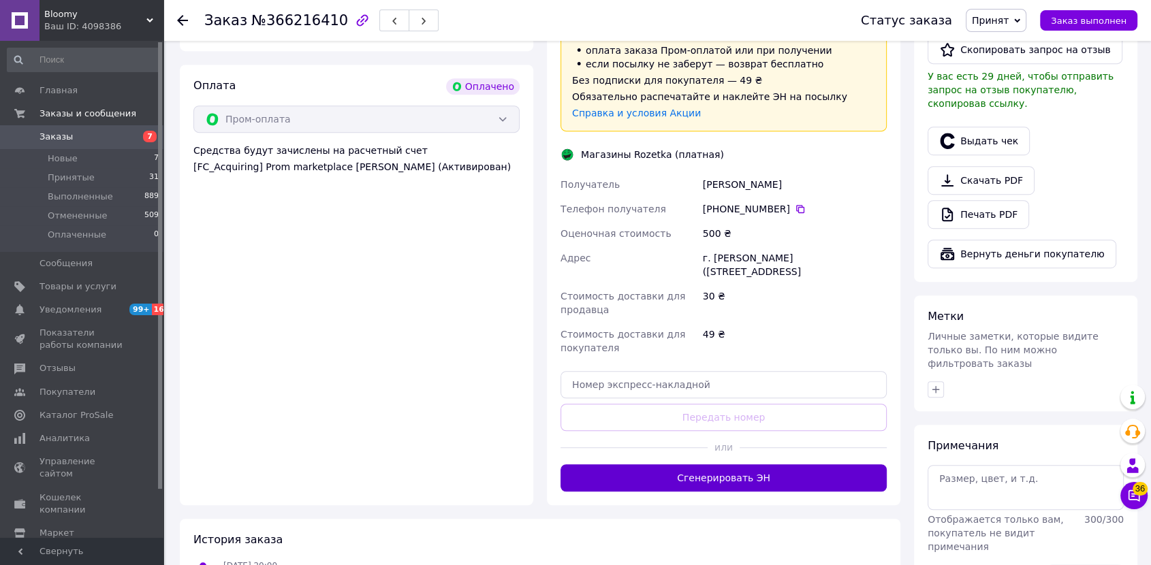
click at [695, 464] on button "Сгенерировать ЭН" at bounding box center [724, 477] width 326 height 27
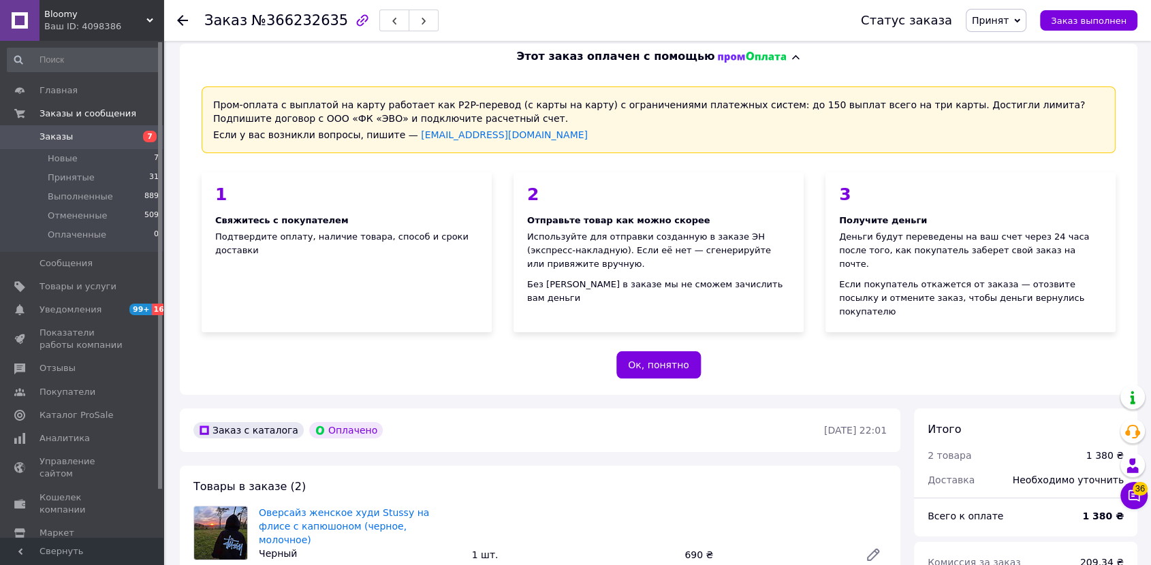
scroll to position [378, 0]
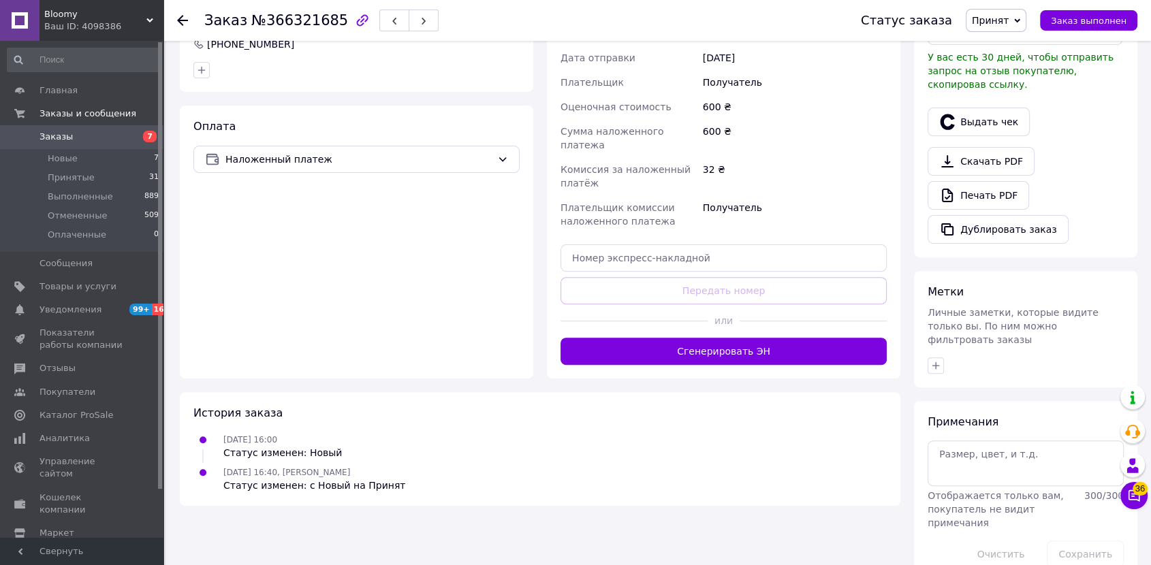
scroll to position [403, 0]
